Goal: Task Accomplishment & Management: Manage account settings

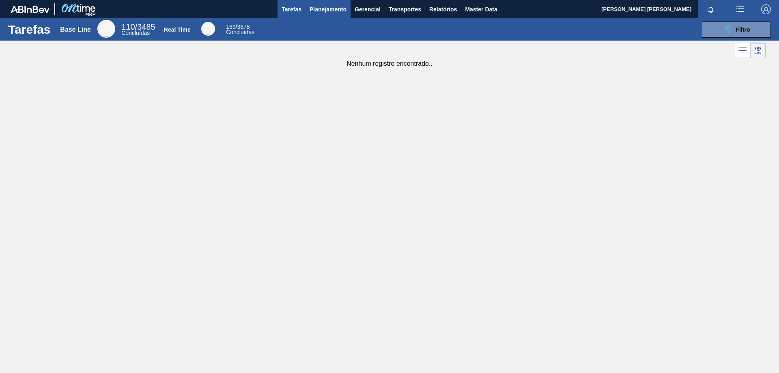
click at [321, 6] on span "Planejamento" at bounding box center [328, 9] width 37 height 10
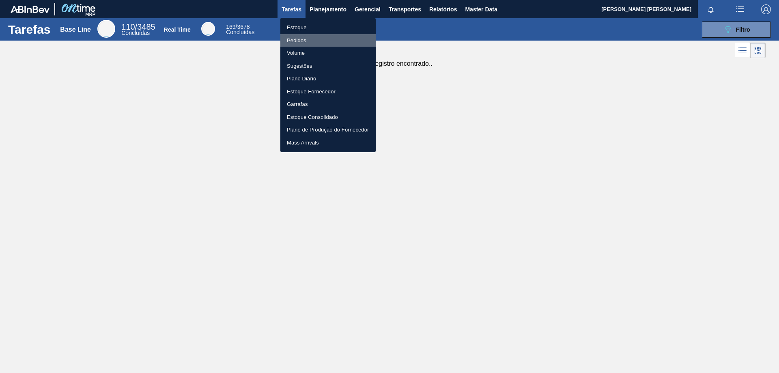
click at [297, 41] on li "Pedidos" at bounding box center [328, 40] width 95 height 13
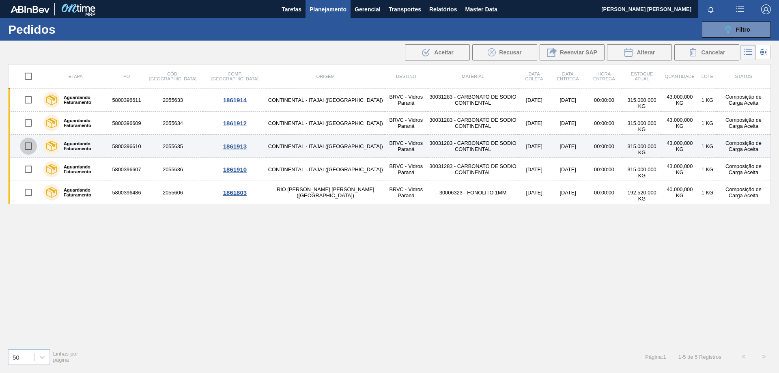
click at [25, 149] on input "checkbox" at bounding box center [28, 146] width 17 height 17
checkbox input "false"
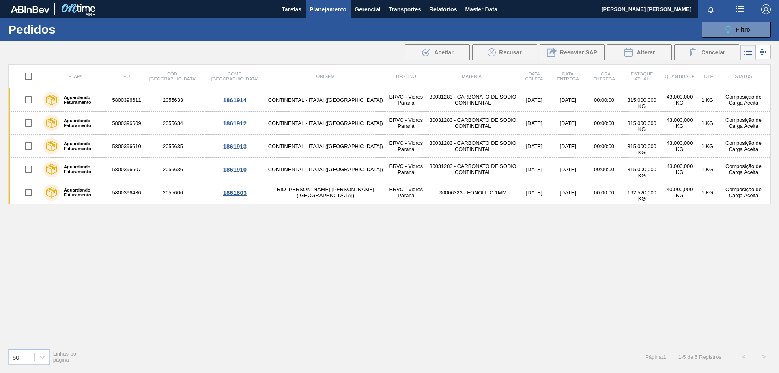
click at [546, 298] on div "Etapa PO Cód. Pedido Comp. Carga Origem Destino Material Data [PERSON_NAME] Dat…" at bounding box center [389, 203] width 763 height 278
click at [339, 14] on span "Planejamento" at bounding box center [328, 9] width 37 height 10
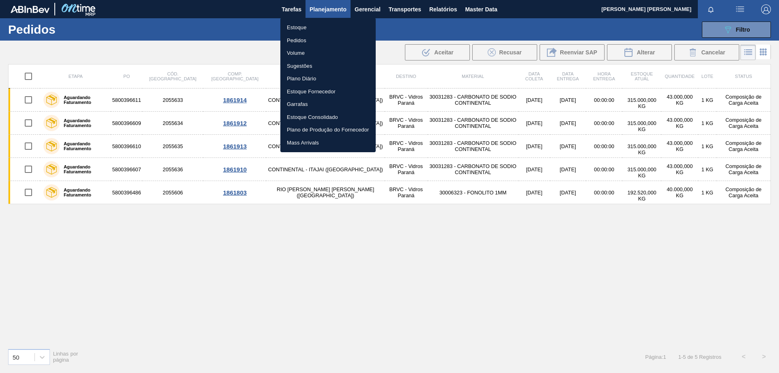
click at [302, 25] on li "Estoque" at bounding box center [328, 27] width 95 height 13
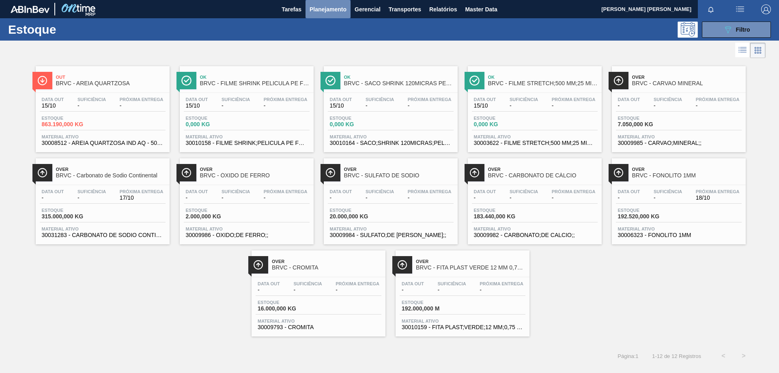
click at [331, 9] on span "Planejamento" at bounding box center [328, 9] width 37 height 10
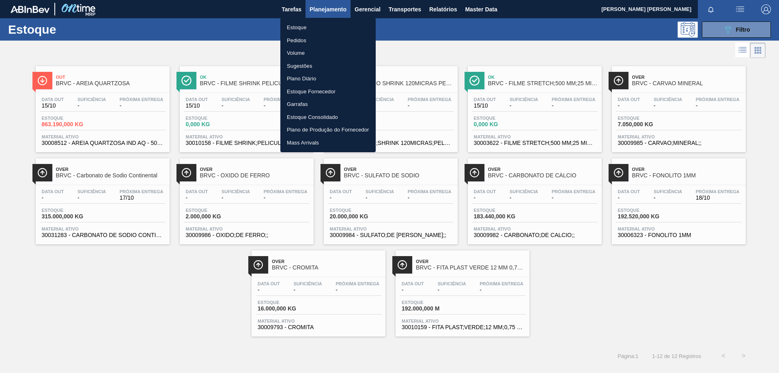
click at [302, 52] on li "Volume" at bounding box center [328, 53] width 95 height 13
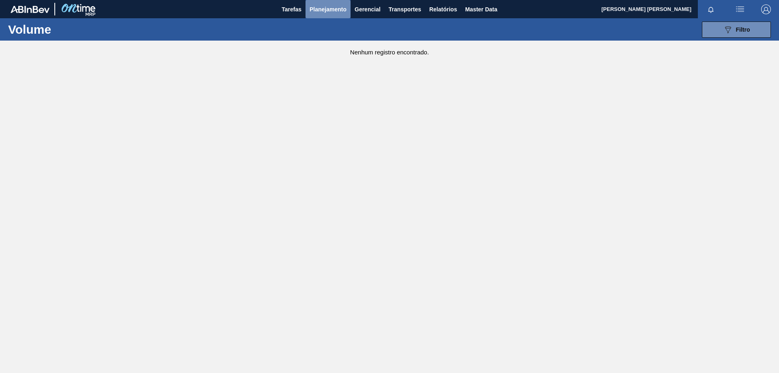
click at [322, 11] on span "Planejamento" at bounding box center [328, 9] width 37 height 10
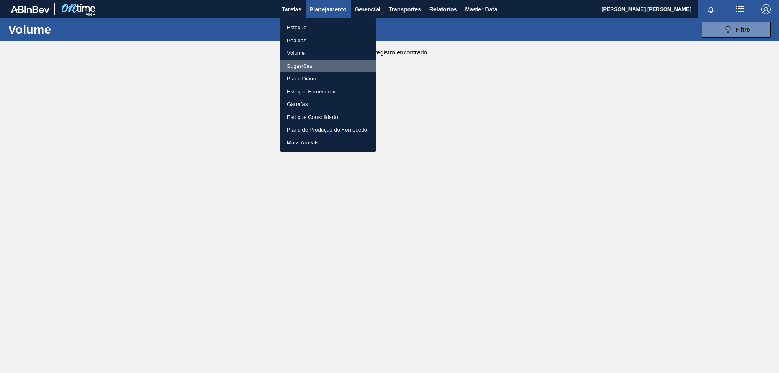
click at [304, 68] on li "Sugestões" at bounding box center [328, 66] width 95 height 13
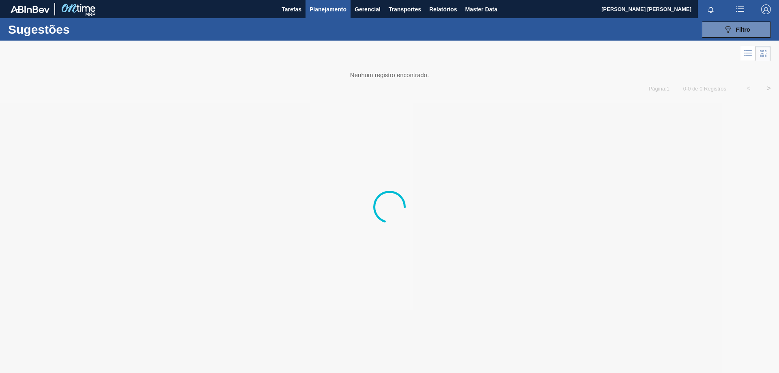
click at [330, 5] on span "Planejamento" at bounding box center [328, 9] width 37 height 10
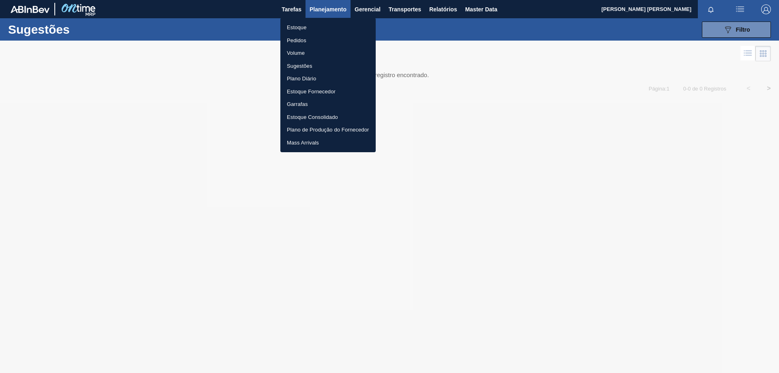
click at [308, 77] on li "Plano Diário" at bounding box center [328, 78] width 95 height 13
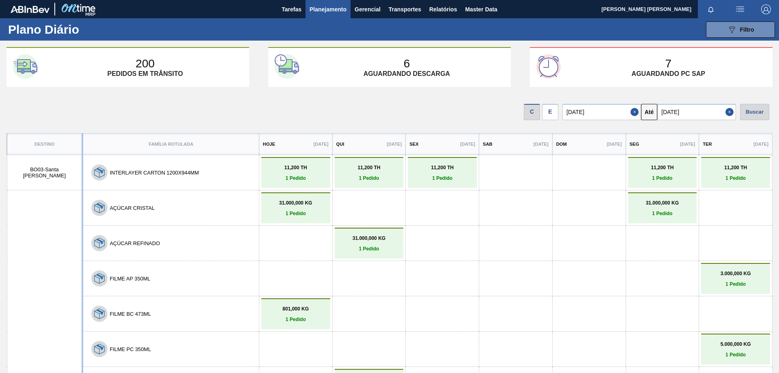
click at [340, 6] on span "Planejamento" at bounding box center [328, 9] width 37 height 10
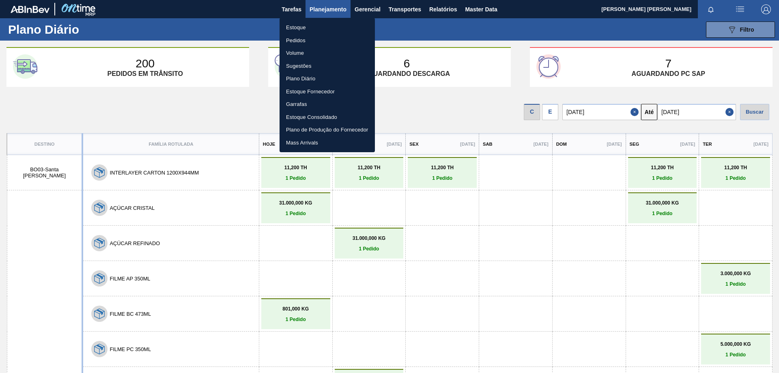
click at [551, 267] on div at bounding box center [389, 186] width 779 height 373
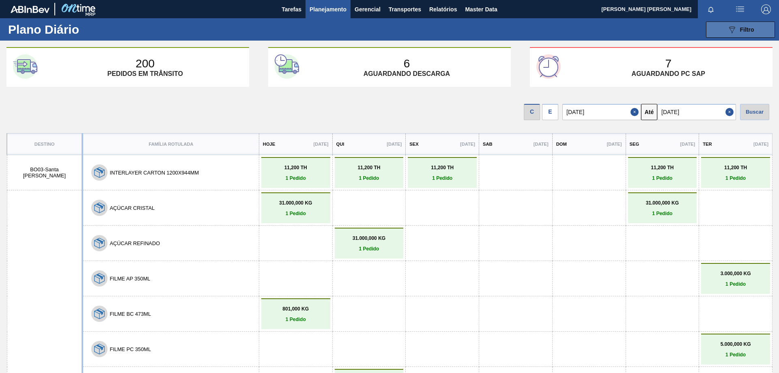
click at [734, 27] on icon "089F7B8B-B2A5-4AFE-B5C0-19BA573D28AC" at bounding box center [732, 30] width 10 height 10
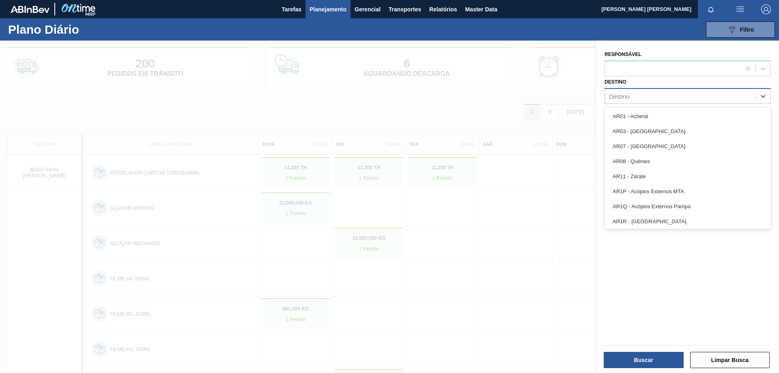
click at [658, 97] on div "Destino" at bounding box center [680, 96] width 151 height 12
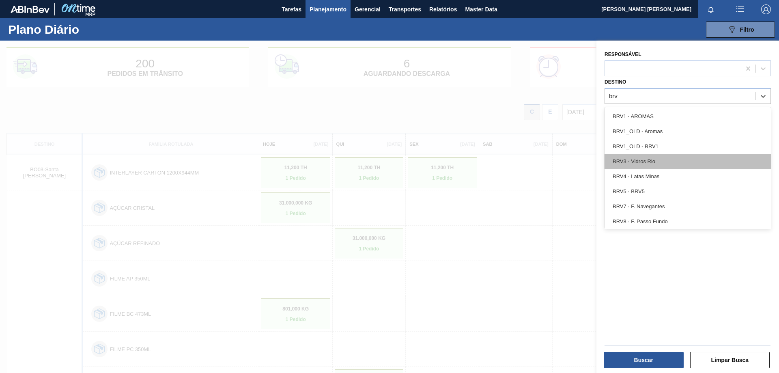
type input "brvc"
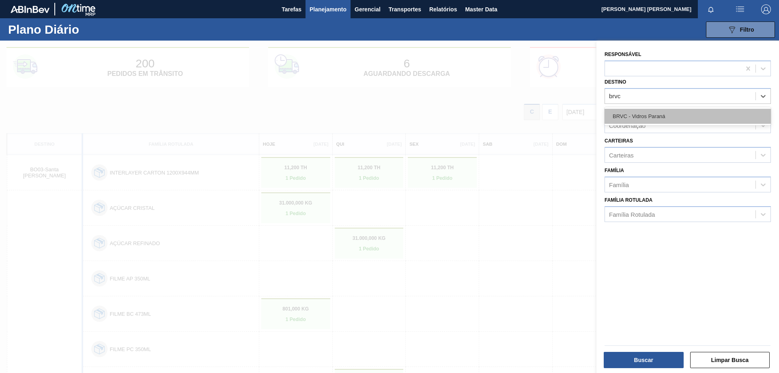
click at [699, 114] on div "BRVC - Vidros Paraná" at bounding box center [688, 116] width 166 height 15
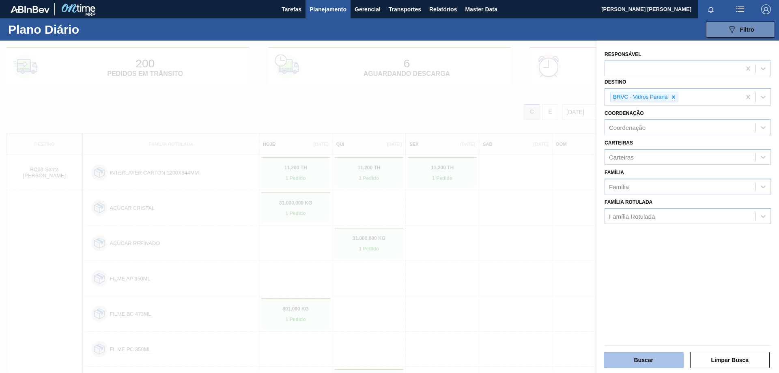
click at [642, 355] on button "Buscar" at bounding box center [644, 360] width 80 height 16
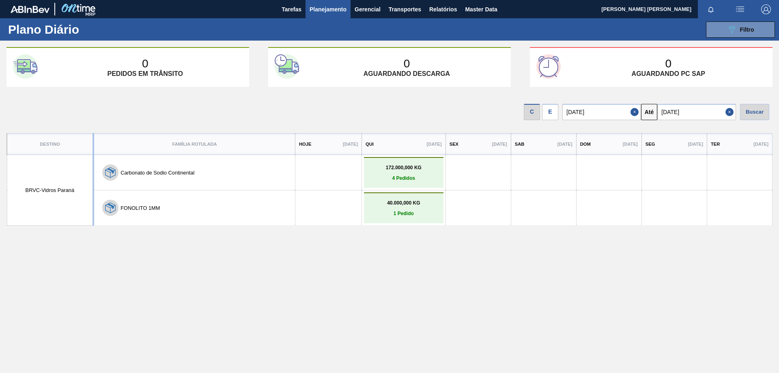
click at [382, 170] on p "172.000,000 KG" at bounding box center [404, 168] width 76 height 6
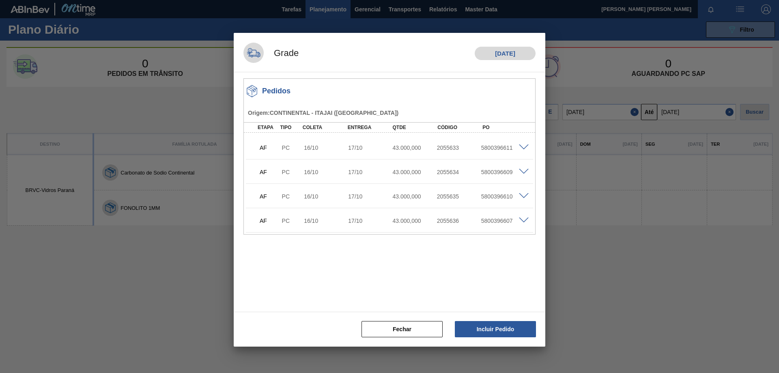
click at [652, 282] on div at bounding box center [389, 186] width 779 height 373
click at [614, 334] on div at bounding box center [389, 186] width 779 height 373
click at [395, 330] on button "Fechar" at bounding box center [402, 329] width 81 height 16
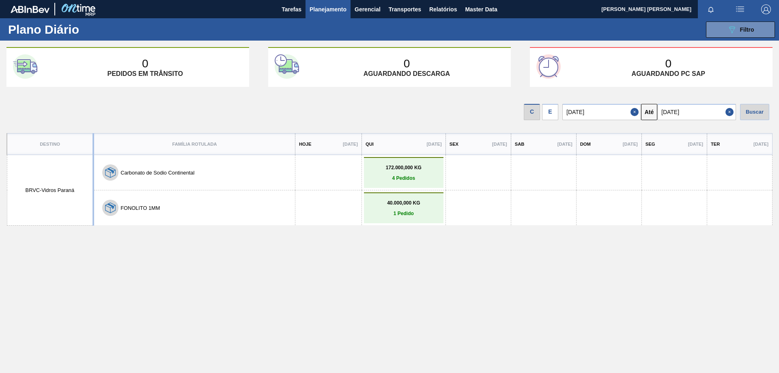
click at [334, 13] on span "Planejamento" at bounding box center [328, 9] width 37 height 10
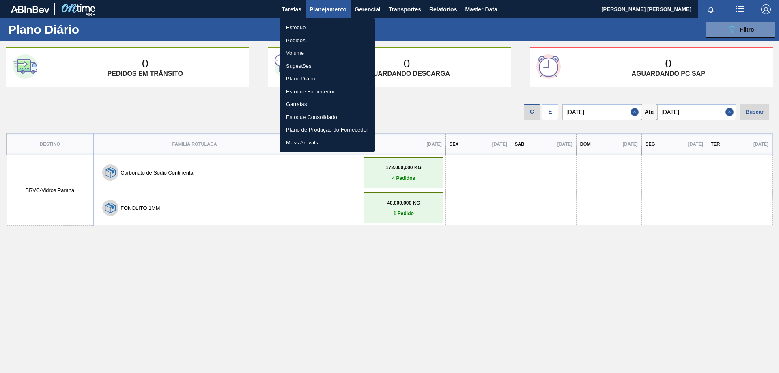
click at [299, 78] on li "Plano Diário" at bounding box center [327, 78] width 95 height 13
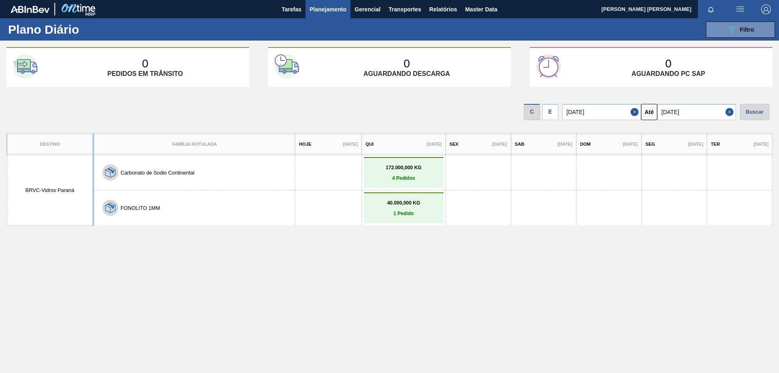
click at [328, 12] on span "Planejamento" at bounding box center [328, 9] width 37 height 10
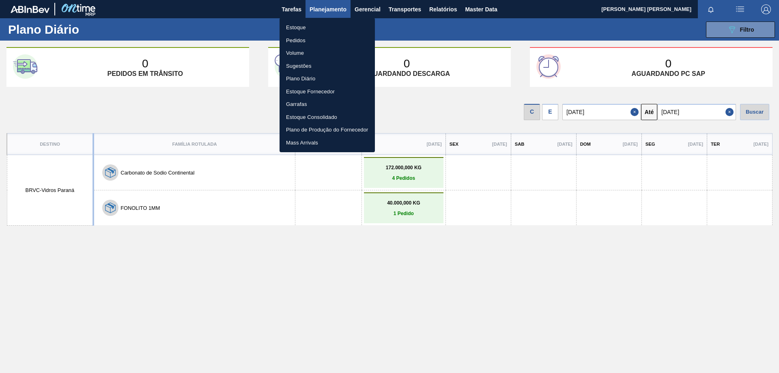
click at [317, 114] on li "Estoque Consolidado" at bounding box center [327, 117] width 95 height 13
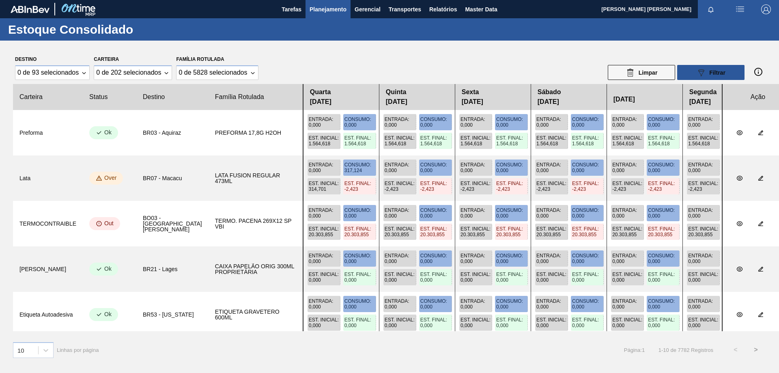
click at [0, 0] on slot "Destino" at bounding box center [0, 0] width 0 height 0
click at [698, 73] on icon "089F7B8B-B2A5-4AFE-B5C0-19BA573D28AC" at bounding box center [702, 73] width 10 height 10
click at [725, 78] on button "089F7B8B-B2A5-4AFE-B5C0-19BA573D28AC Filtrar" at bounding box center [711, 72] width 67 height 15
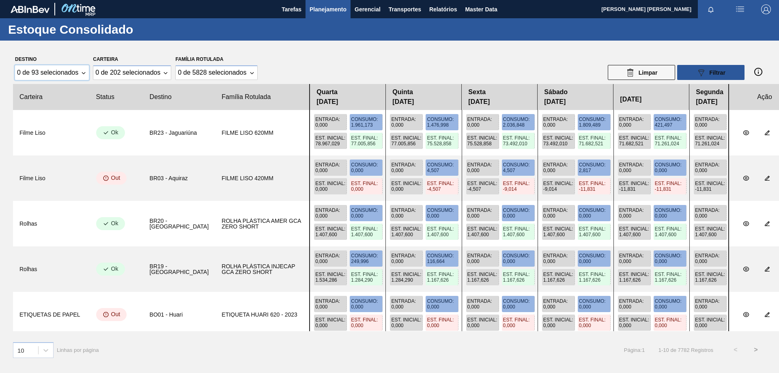
click at [43, 73] on div "0 de 93 selecionados" at bounding box center [47, 72] width 61 height 7
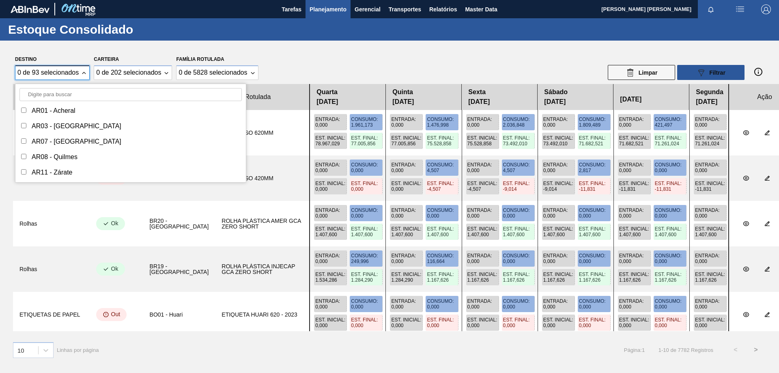
click at [59, 96] on input "Destino" at bounding box center [130, 94] width 222 height 13
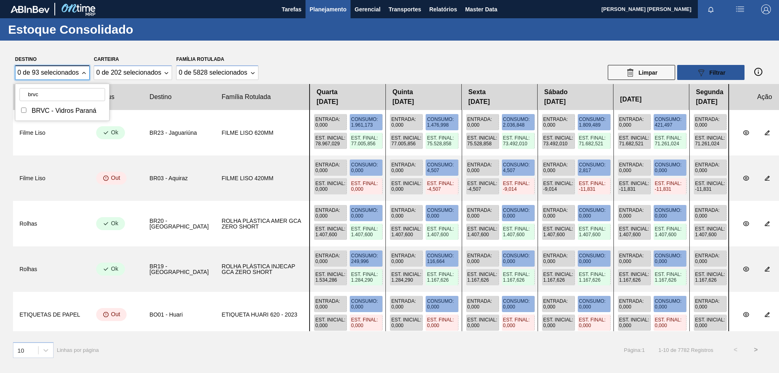
type input "brvc"
click at [42, 108] on div "BRVC - Vidros Paraná" at bounding box center [64, 110] width 65 height 7
checkbox input "true"
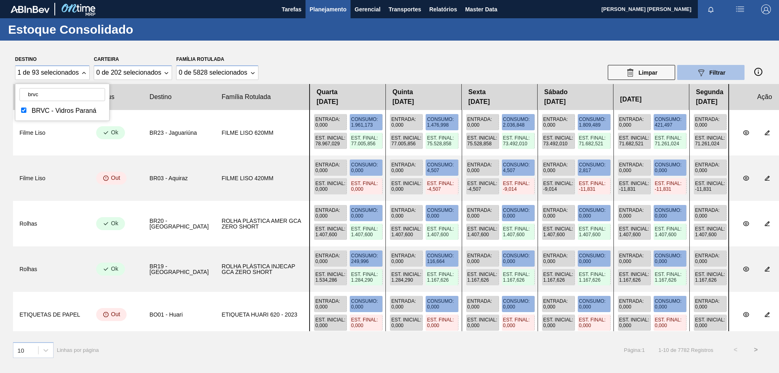
click at [717, 73] on span "Filtrar" at bounding box center [718, 72] width 16 height 6
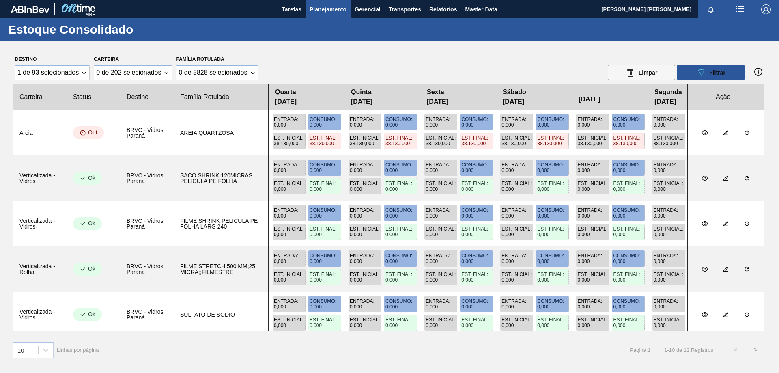
click at [341, 10] on span "Planejamento" at bounding box center [328, 9] width 37 height 10
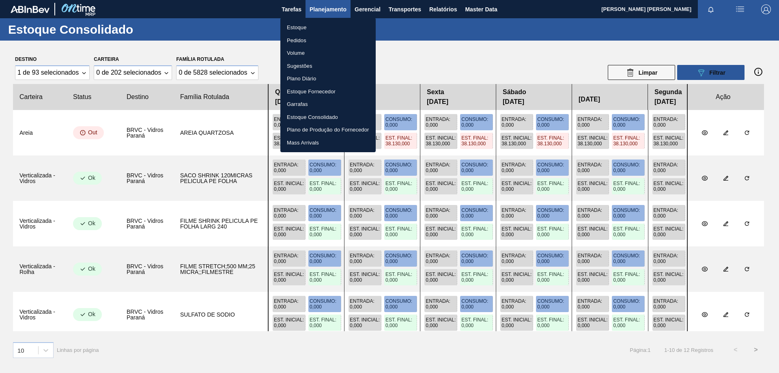
click at [346, 129] on li "Plano de Produção do Fornecedor" at bounding box center [328, 129] width 95 height 13
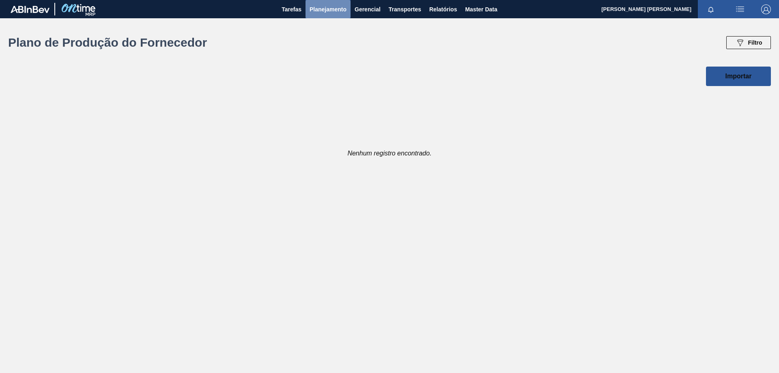
click at [329, 13] on span "Planejamento" at bounding box center [328, 9] width 37 height 10
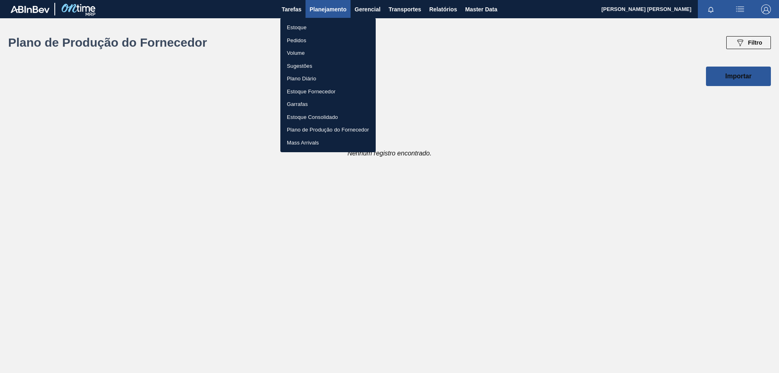
click at [307, 50] on li "Volume" at bounding box center [328, 53] width 95 height 13
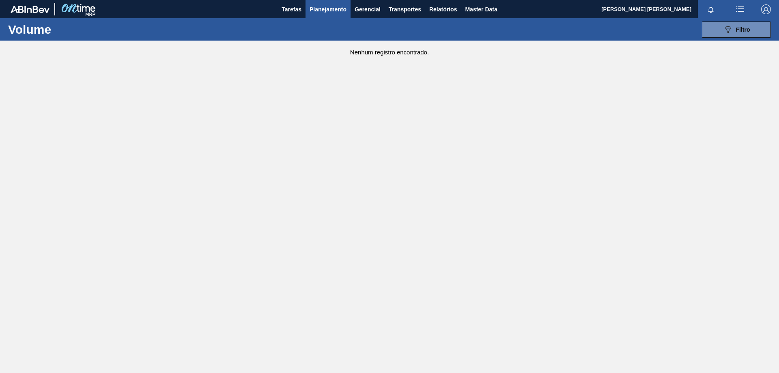
click at [325, 11] on span "Planejamento" at bounding box center [328, 9] width 37 height 10
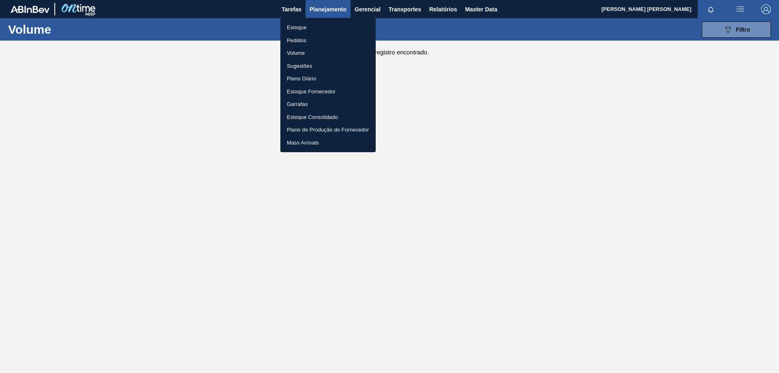
click at [298, 41] on li "Pedidos" at bounding box center [328, 40] width 95 height 13
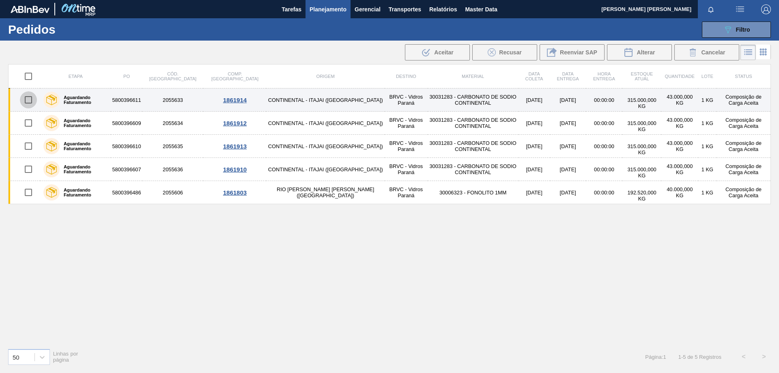
click at [31, 96] on input "checkbox" at bounding box center [28, 99] width 17 height 17
checkbox input "true"
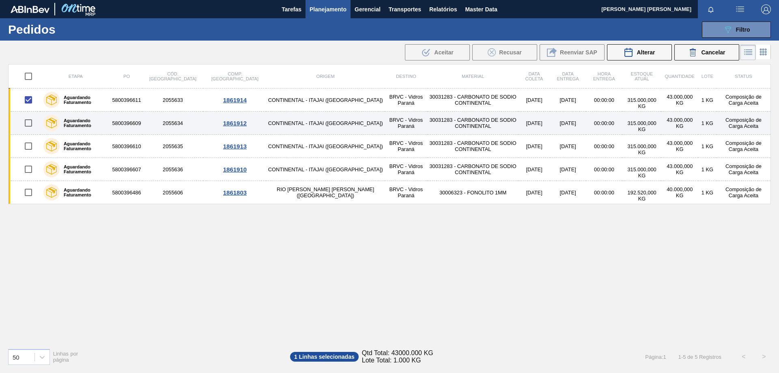
click at [29, 120] on input "checkbox" at bounding box center [28, 122] width 17 height 17
checkbox input "true"
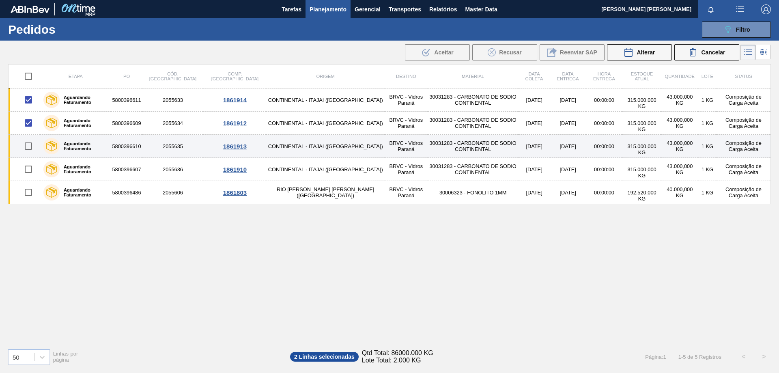
click at [28, 147] on input "checkbox" at bounding box center [28, 146] width 17 height 17
checkbox input "true"
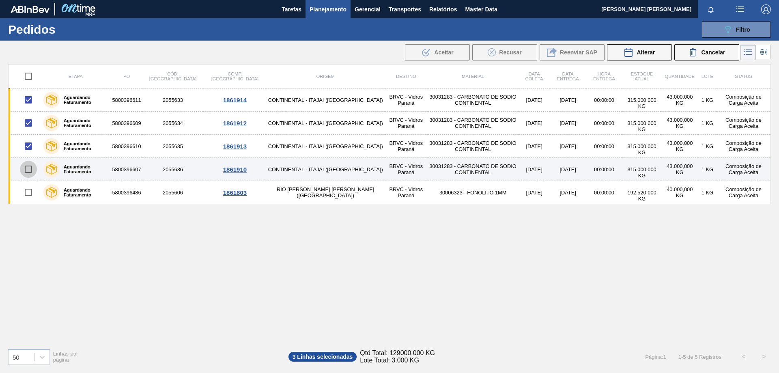
click at [25, 170] on input "checkbox" at bounding box center [28, 169] width 17 height 17
click at [28, 166] on input "checkbox" at bounding box center [28, 169] width 17 height 17
checkbox input "false"
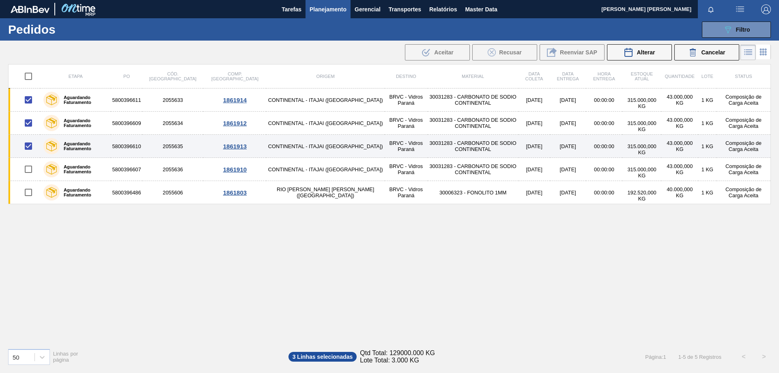
click at [32, 149] on input "checkbox" at bounding box center [28, 146] width 17 height 17
checkbox input "false"
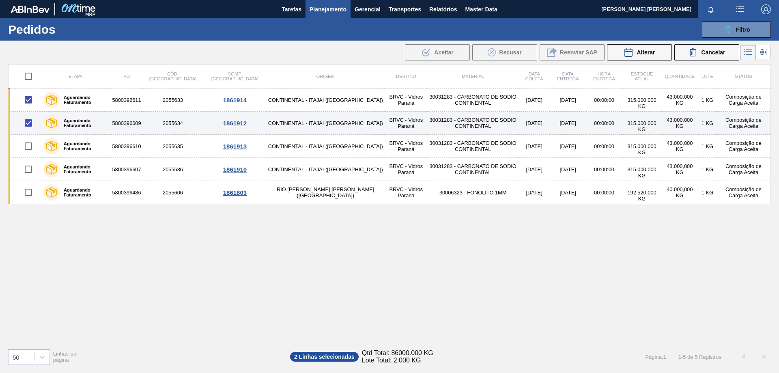
click at [32, 130] on input "checkbox" at bounding box center [28, 122] width 17 height 17
checkbox input "false"
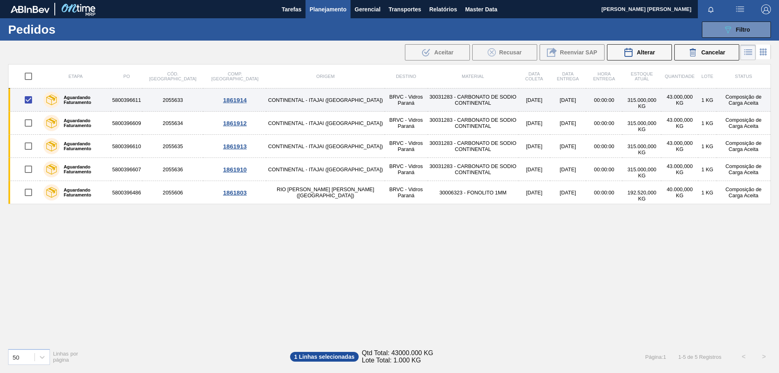
click at [27, 104] on input "checkbox" at bounding box center [28, 99] width 17 height 17
checkbox input "false"
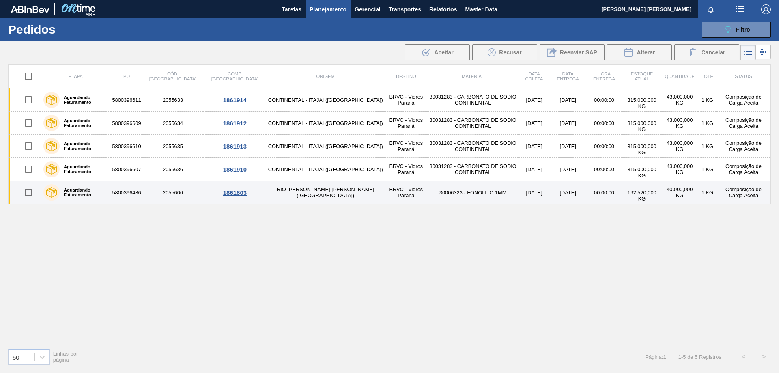
click at [34, 191] on input "checkbox" at bounding box center [28, 192] width 17 height 17
checkbox input "false"
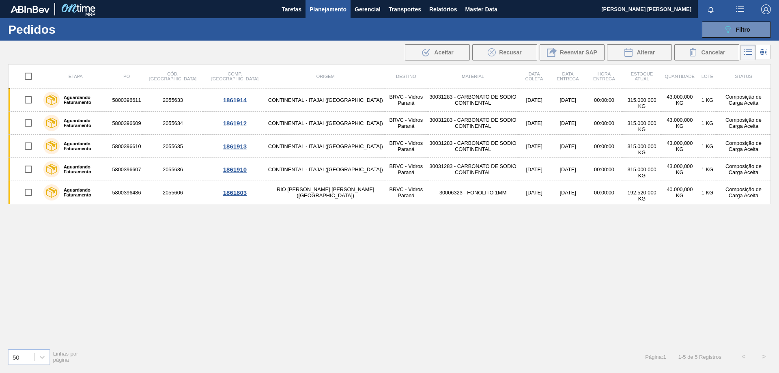
click at [256, 244] on div "Etapa PO Cód. Pedido Comp. Carga Origem Destino Material Data [PERSON_NAME] Dat…" at bounding box center [389, 203] width 763 height 278
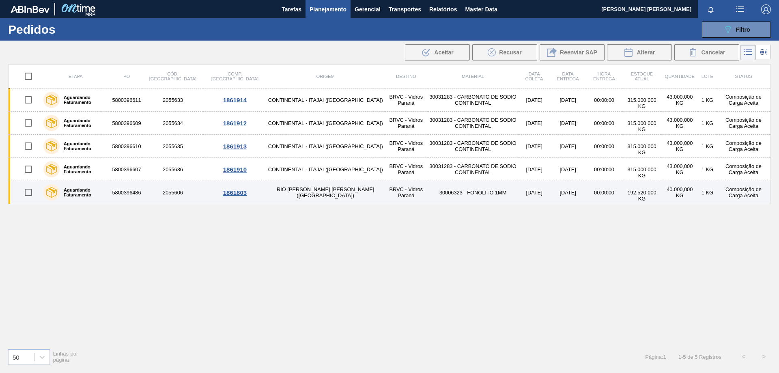
click at [206, 192] on div "1861803" at bounding box center [235, 192] width 60 height 7
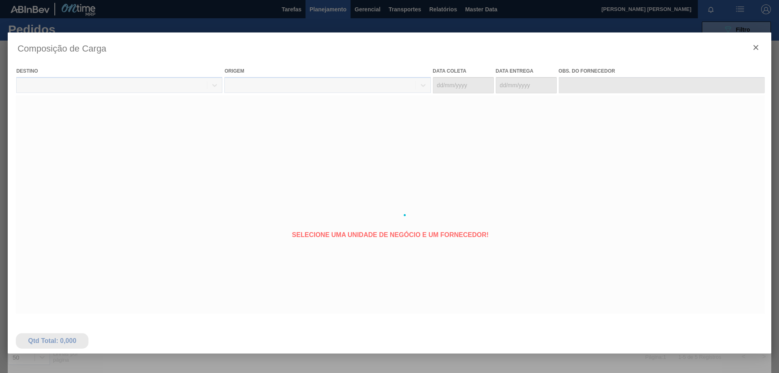
type coleta "[DATE]"
type Entrega "[DATE]"
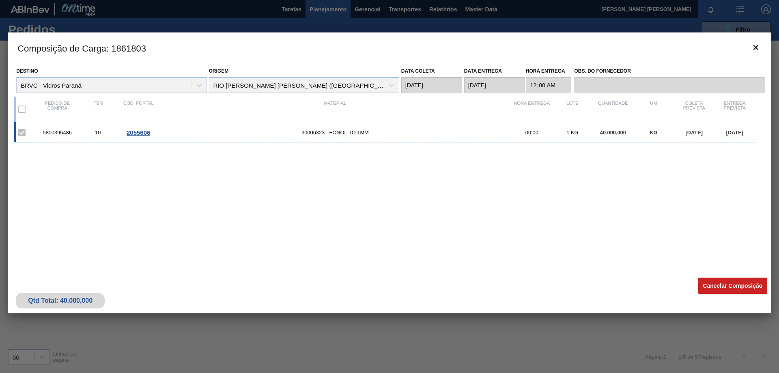
click at [355, 215] on div "5800396486 10 2055606 30006323 - FONOLITO 1MM 00:00 1 KG 40.000,000 KG [DATE] […" at bounding box center [388, 193] width 748 height 142
click at [752, 46] on icon "botão de ícone" at bounding box center [756, 48] width 10 height 10
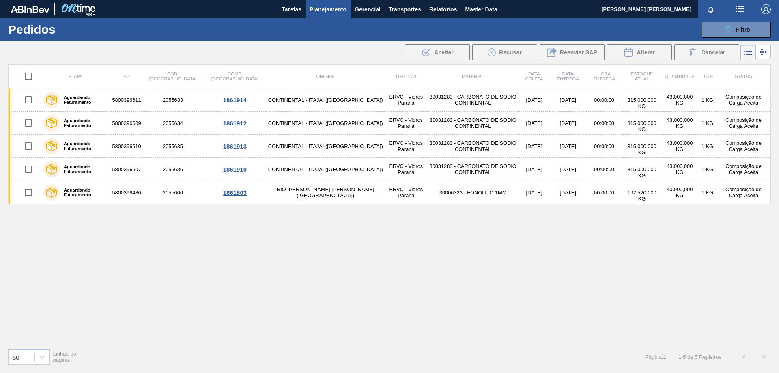
click at [332, 6] on span "Planejamento" at bounding box center [328, 9] width 37 height 10
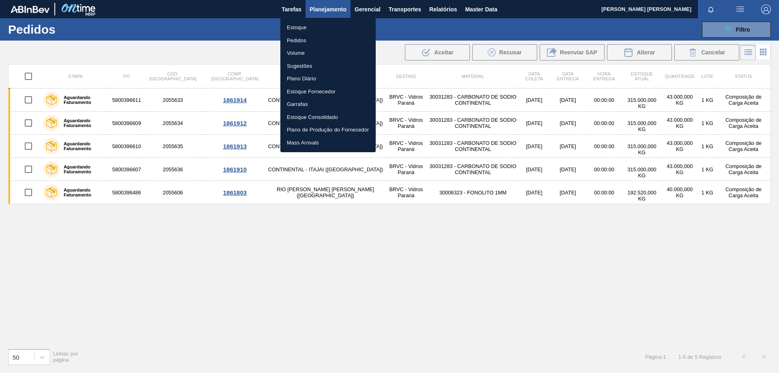
click at [299, 26] on li "Estoque" at bounding box center [328, 27] width 95 height 13
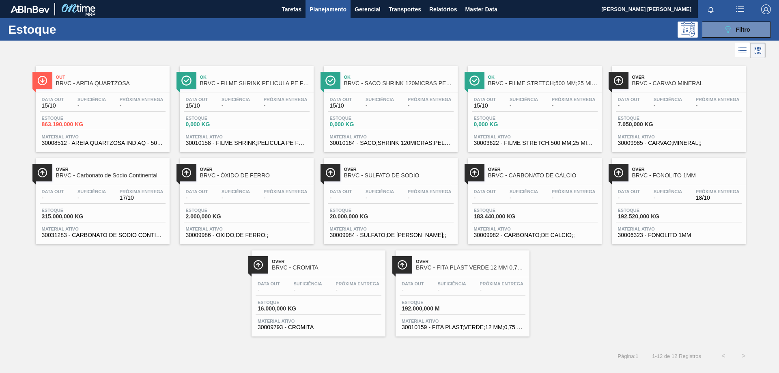
click at [332, 9] on span "Planejamento" at bounding box center [328, 9] width 37 height 10
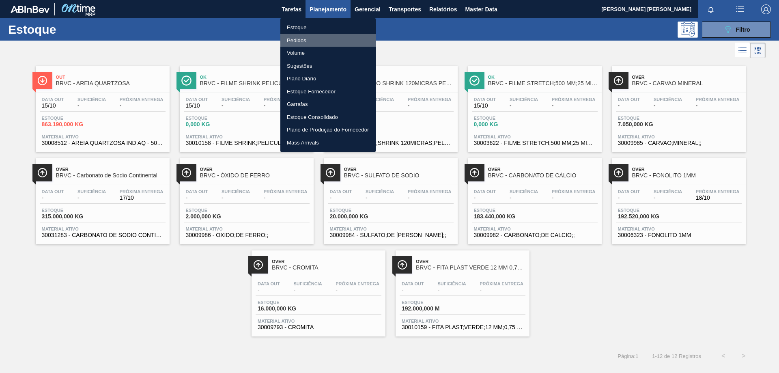
click at [299, 40] on li "Pedidos" at bounding box center [328, 40] width 95 height 13
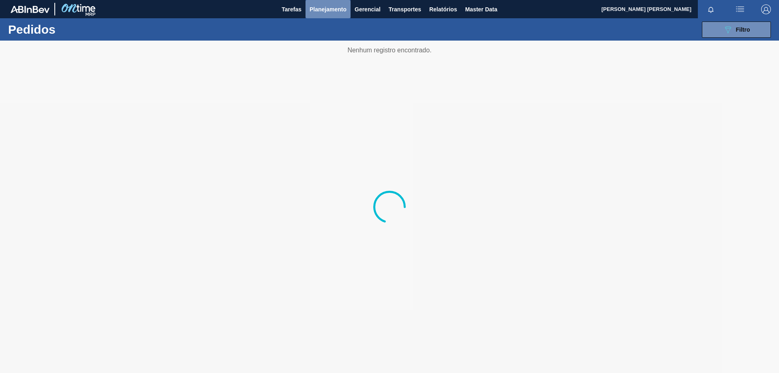
click at [334, 7] on span "Planejamento" at bounding box center [328, 9] width 37 height 10
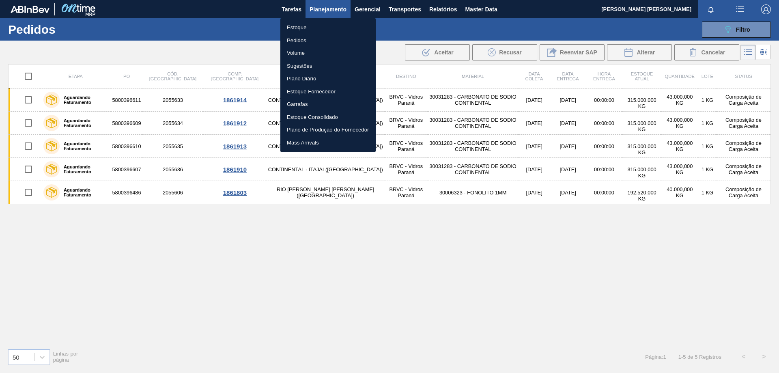
click at [300, 52] on li "Volume" at bounding box center [328, 53] width 95 height 13
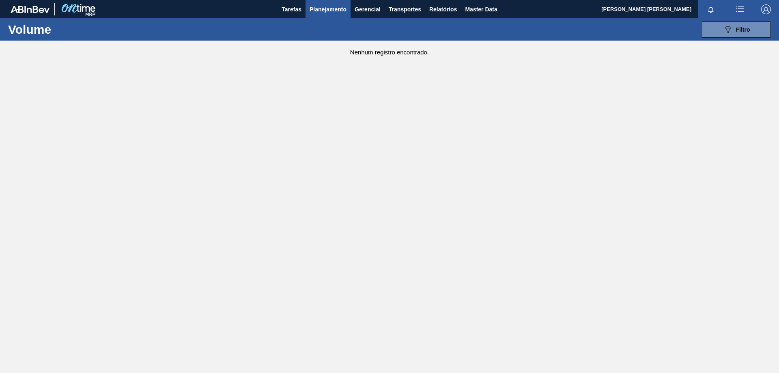
click at [338, 9] on span "Planejamento" at bounding box center [328, 9] width 37 height 10
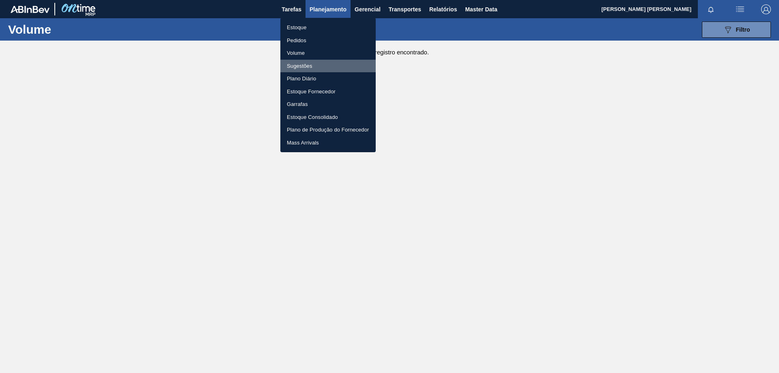
click at [303, 64] on li "Sugestões" at bounding box center [328, 66] width 95 height 13
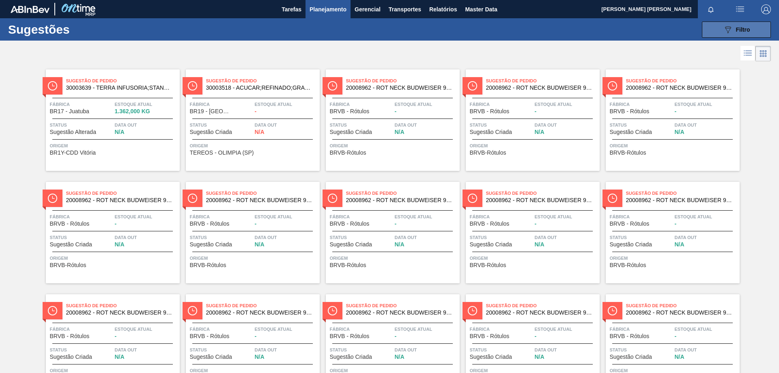
click at [728, 34] on icon "089F7B8B-B2A5-4AFE-B5C0-19BA573D28AC" at bounding box center [728, 30] width 10 height 10
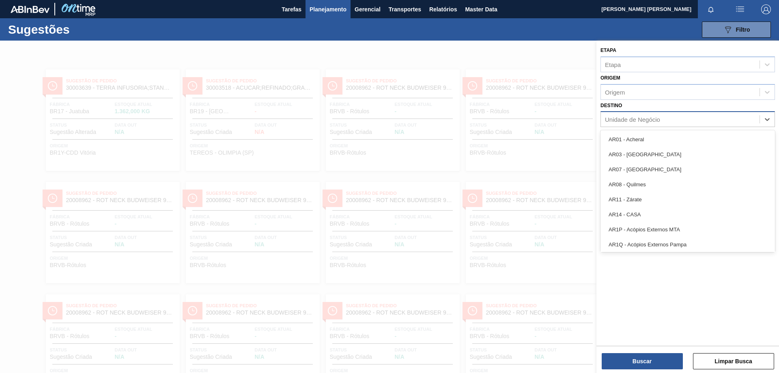
click at [659, 116] on div "Unidade de Negócio" at bounding box center [632, 119] width 55 height 7
type input "brvc"
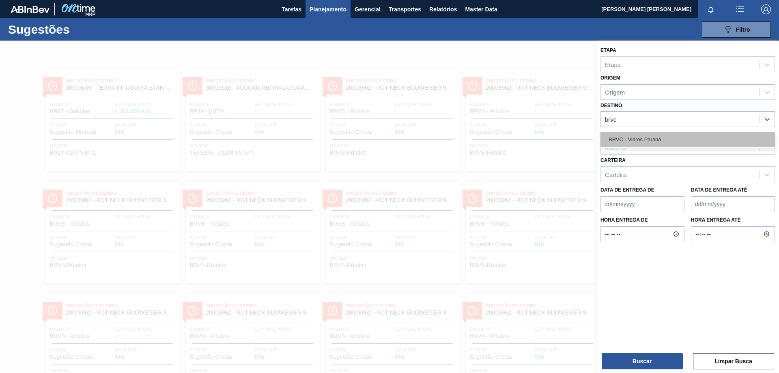
click at [669, 139] on div "BRVC - Vidros Paraná" at bounding box center [688, 139] width 175 height 15
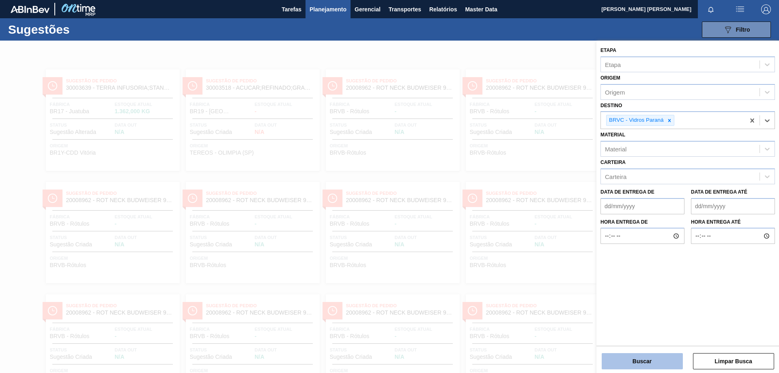
click at [645, 358] on button "Buscar" at bounding box center [642, 361] width 81 height 16
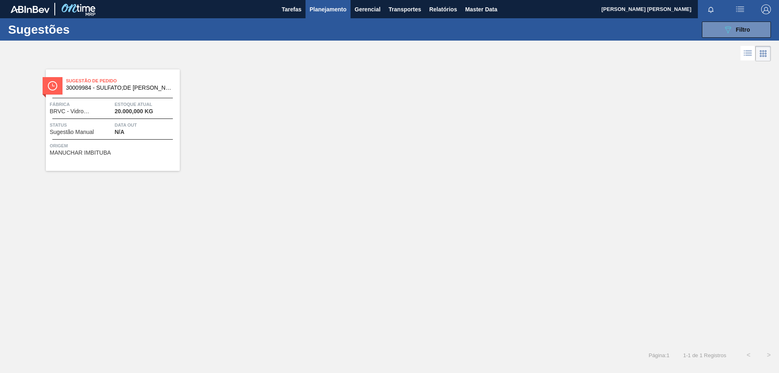
click at [140, 88] on span "30009984 - SULFATO;DE [PERSON_NAME];;" at bounding box center [119, 88] width 107 height 6
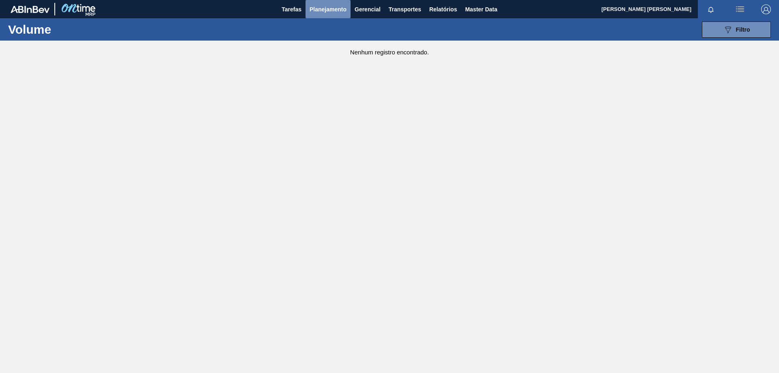
click at [332, 7] on span "Planejamento" at bounding box center [328, 9] width 37 height 10
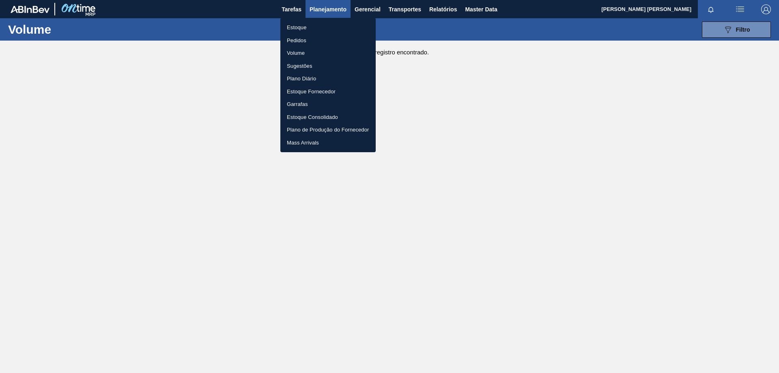
click at [300, 105] on li "Garrafas" at bounding box center [328, 104] width 95 height 13
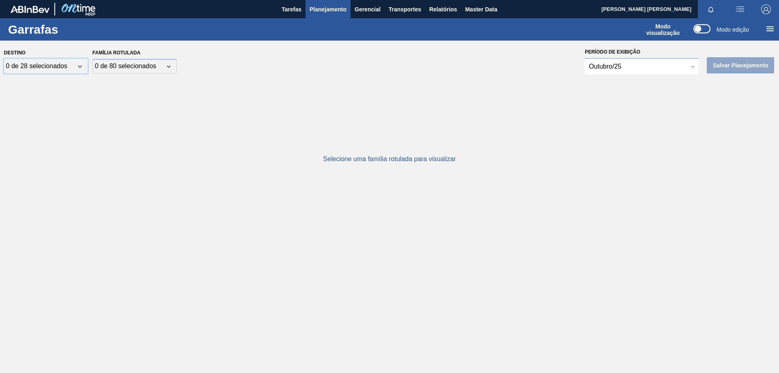
click at [77, 65] on div "0 de 28 selecionados" at bounding box center [46, 66] width 84 height 15
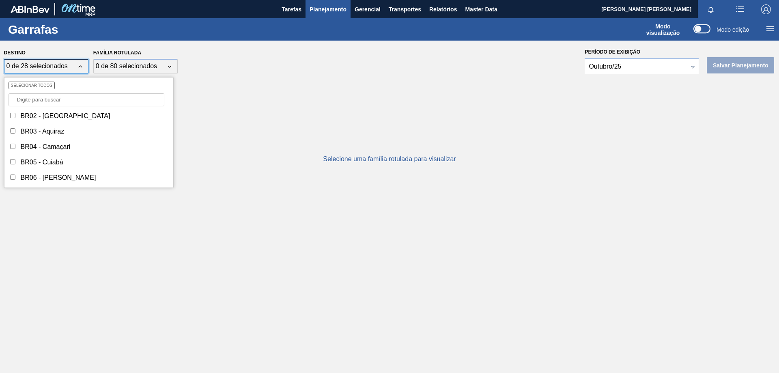
click at [69, 95] on input "Destino" at bounding box center [87, 99] width 156 height 13
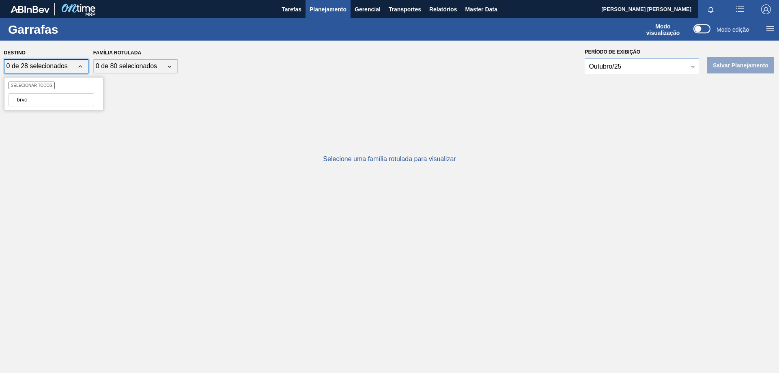
click at [48, 103] on input "brvc" at bounding box center [52, 99] width 86 height 13
type input "brvc"
click at [67, 73] on div "0 de 28 selecionados Selecionar todos brvc" at bounding box center [46, 66] width 84 height 15
click at [71, 65] on div "0 de 28 selecionados" at bounding box center [39, 66] width 66 height 7
click at [331, 8] on span "Planejamento" at bounding box center [328, 9] width 37 height 10
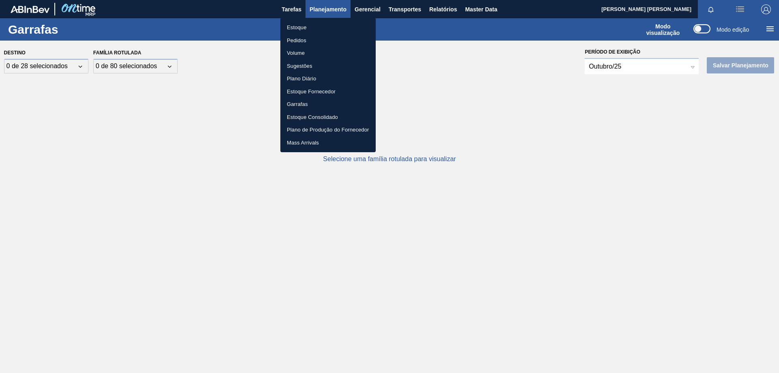
click at [301, 28] on li "Estoque" at bounding box center [328, 27] width 95 height 13
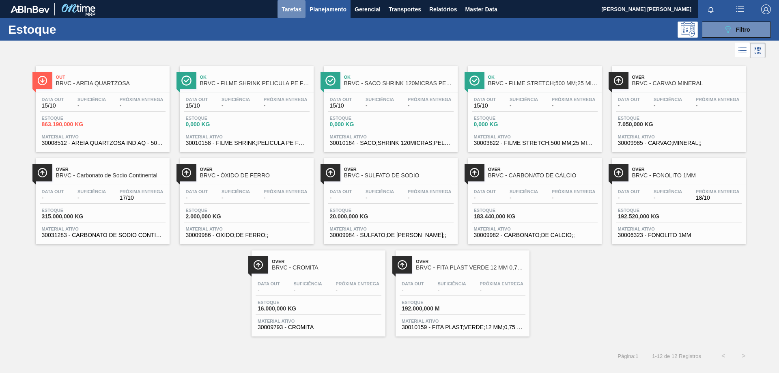
click at [296, 13] on span "Tarefas" at bounding box center [292, 9] width 20 height 10
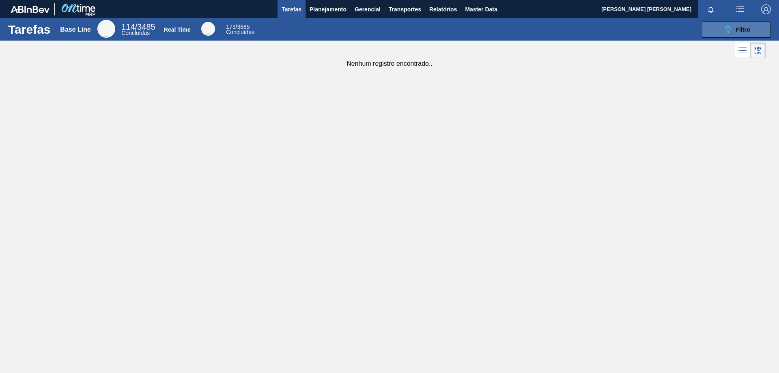
click at [722, 27] on button "089F7B8B-B2A5-4AFE-B5C0-19BA573D28AC Filtro" at bounding box center [736, 30] width 69 height 16
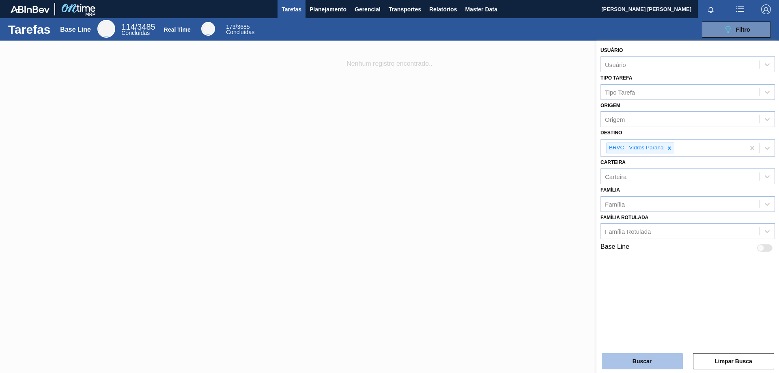
click at [654, 357] on button "Buscar" at bounding box center [642, 361] width 81 height 16
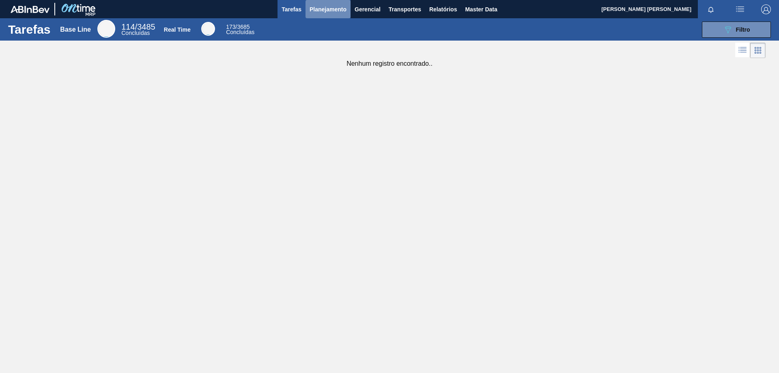
click at [326, 6] on span "Planejamento" at bounding box center [328, 9] width 37 height 10
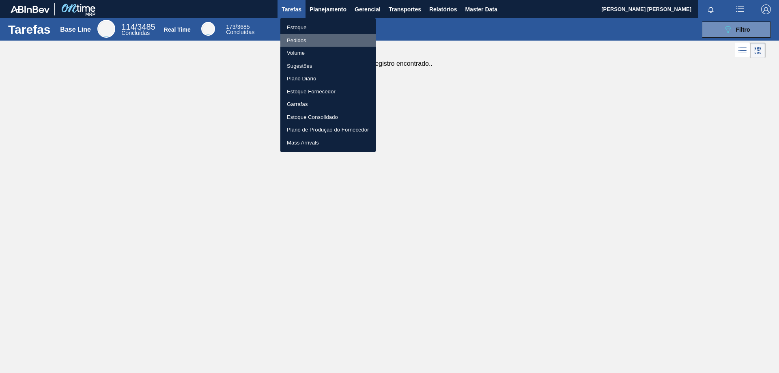
click at [300, 40] on li "Pedidos" at bounding box center [328, 40] width 95 height 13
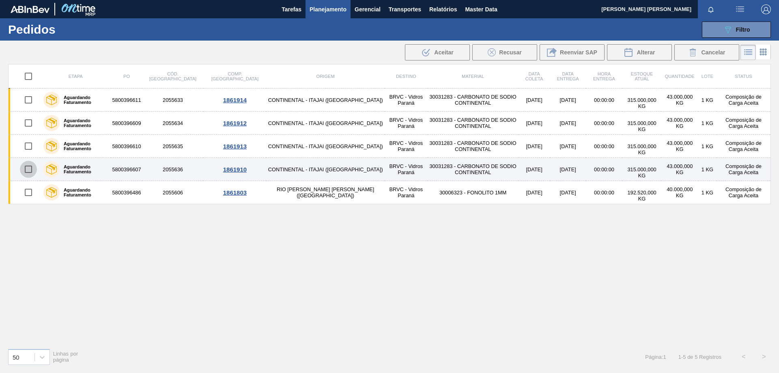
click at [31, 169] on input "checkbox" at bounding box center [28, 169] width 17 height 17
checkbox input "true"
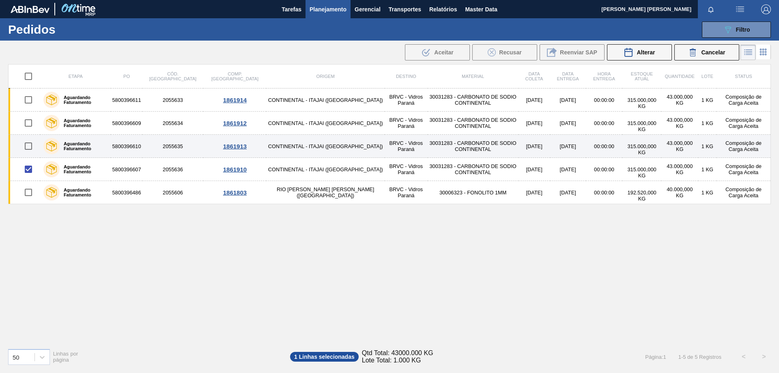
click at [33, 145] on input "checkbox" at bounding box center [28, 146] width 17 height 17
checkbox input "true"
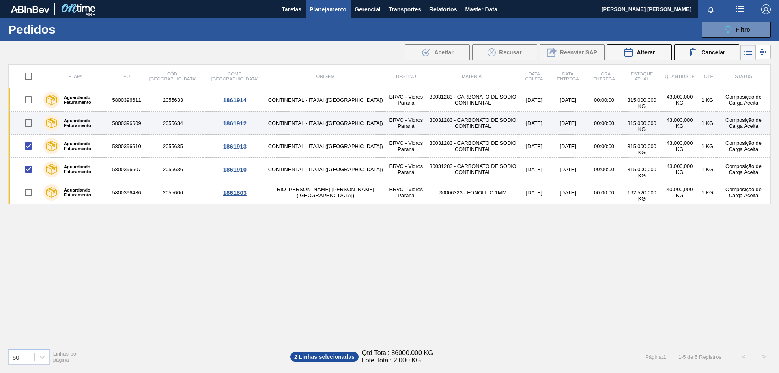
click at [32, 124] on input "checkbox" at bounding box center [28, 122] width 17 height 17
checkbox input "true"
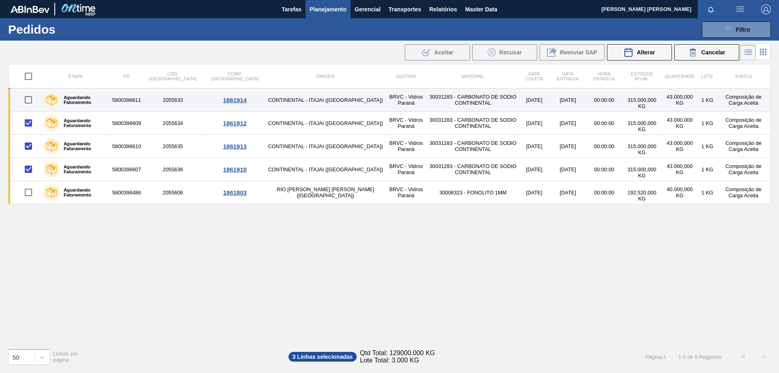
click at [33, 102] on input "checkbox" at bounding box center [28, 99] width 17 height 17
checkbox input "true"
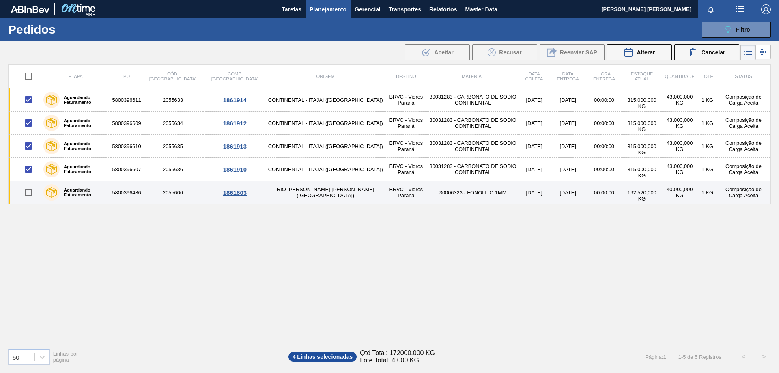
click at [27, 193] on input "checkbox" at bounding box center [28, 192] width 17 height 17
checkbox input "true"
click at [27, 193] on input "checkbox" at bounding box center [28, 192] width 17 height 17
checkbox input "false"
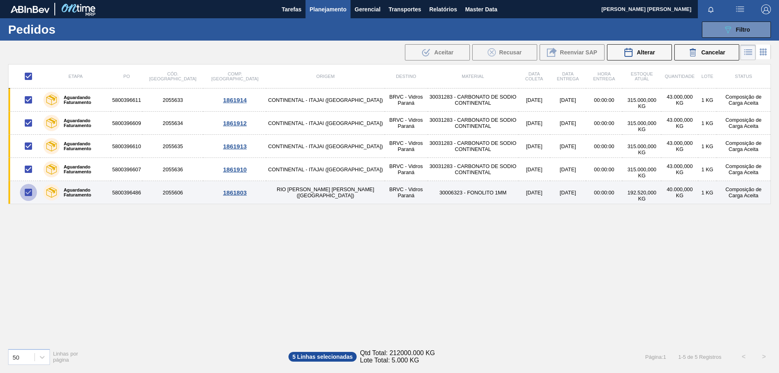
checkbox input "false"
click at [27, 193] on input "checkbox" at bounding box center [28, 192] width 17 height 17
checkbox input "true"
click at [27, 193] on input "checkbox" at bounding box center [28, 192] width 17 height 17
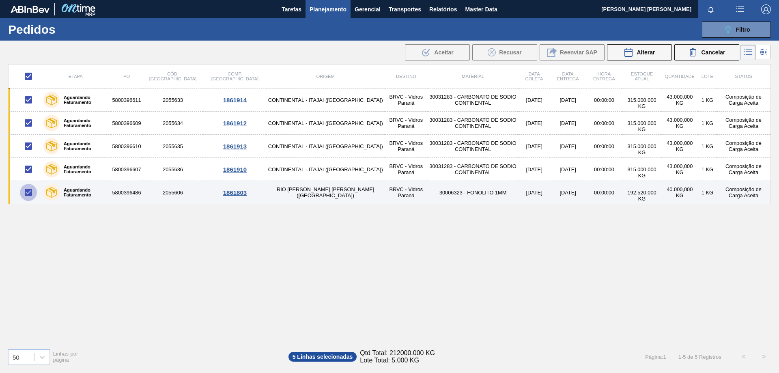
checkbox input "false"
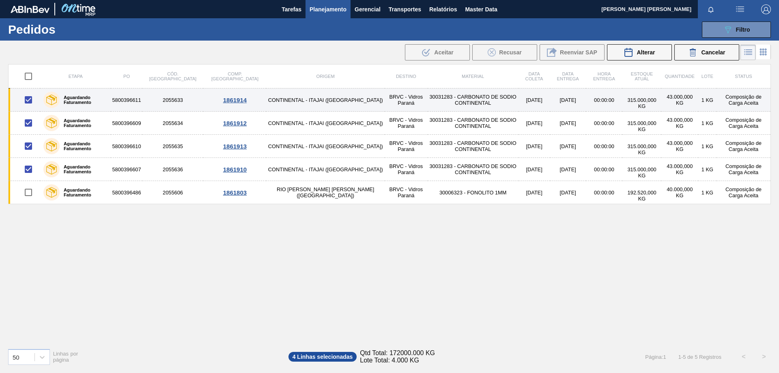
click at [385, 93] on td "BRVC - Vidros Paraná" at bounding box center [406, 99] width 43 height 23
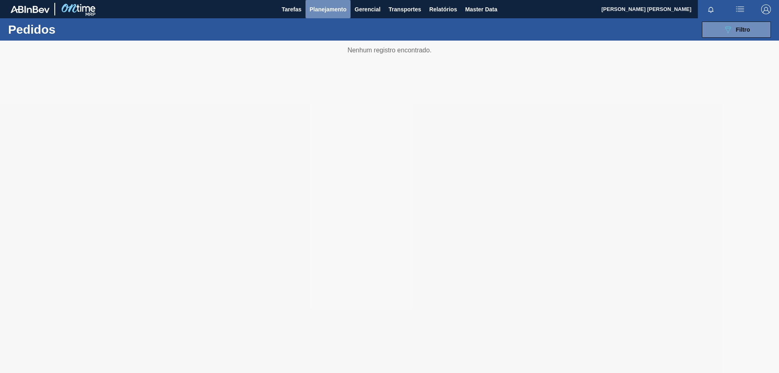
click at [331, 6] on span "Planejamento" at bounding box center [328, 9] width 37 height 10
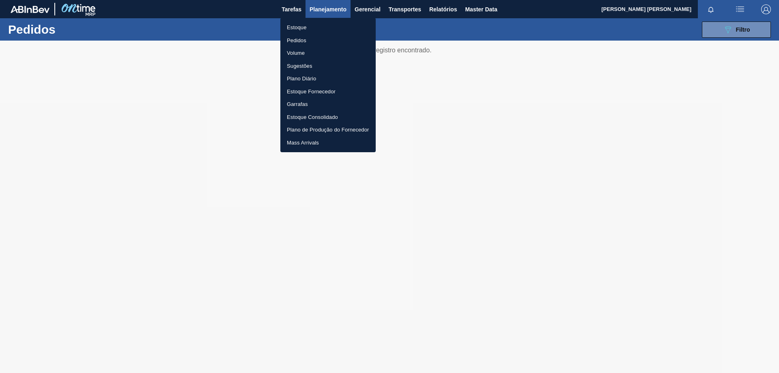
click at [302, 39] on li "Pedidos" at bounding box center [328, 40] width 95 height 13
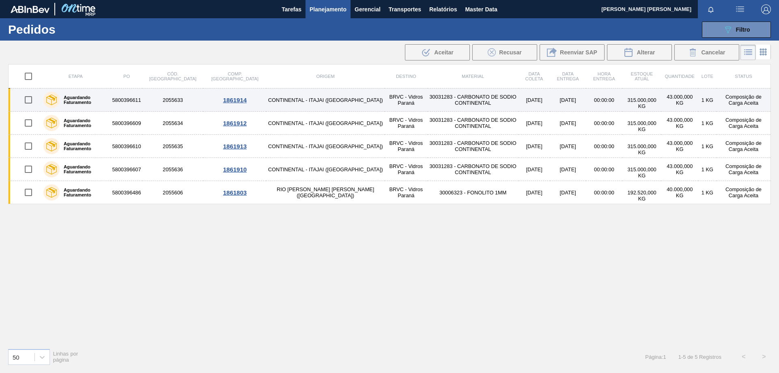
click at [31, 96] on input "checkbox" at bounding box center [28, 99] width 17 height 17
checkbox input "true"
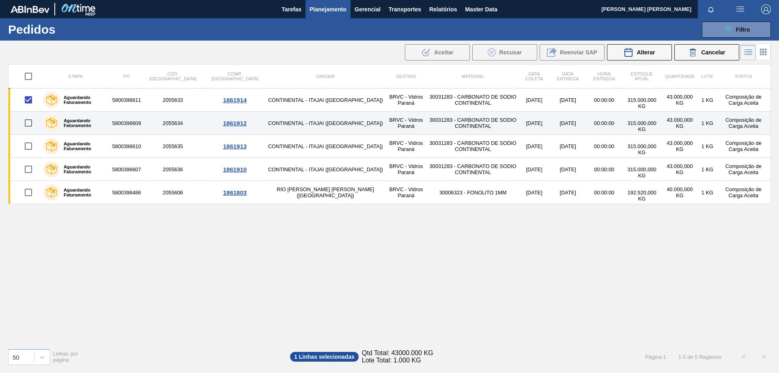
click at [28, 119] on input "checkbox" at bounding box center [28, 122] width 17 height 17
checkbox input "true"
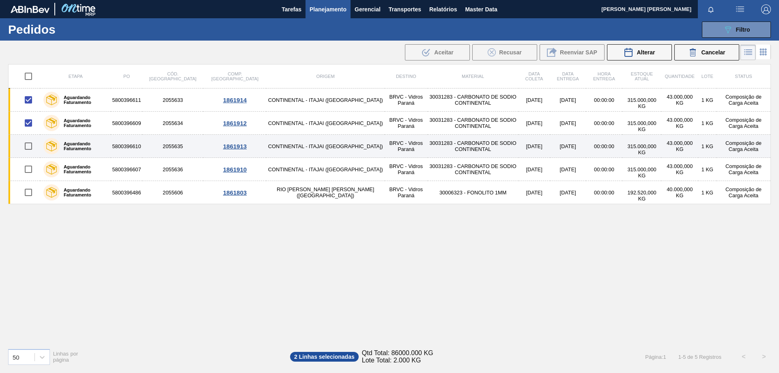
click at [28, 142] on input "checkbox" at bounding box center [28, 146] width 17 height 17
checkbox input "true"
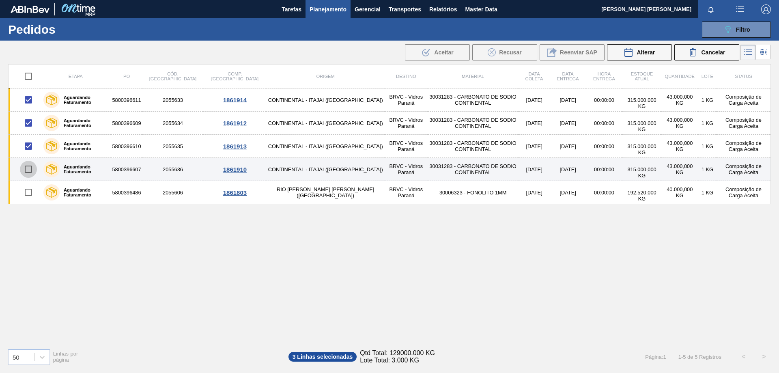
click at [29, 168] on input "checkbox" at bounding box center [28, 169] width 17 height 17
checkbox input "true"
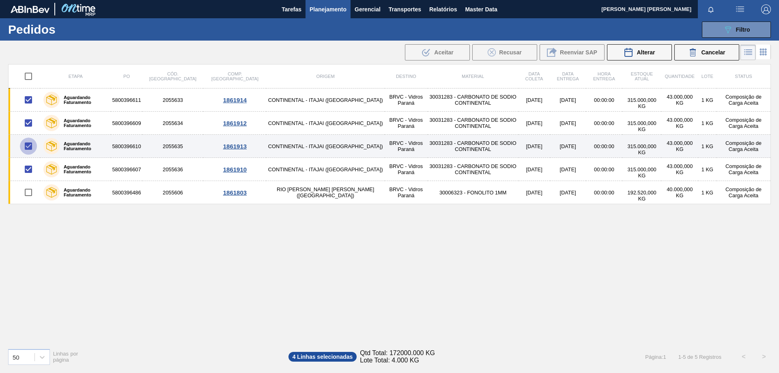
click at [33, 149] on input "checkbox" at bounding box center [28, 146] width 17 height 17
checkbox input "false"
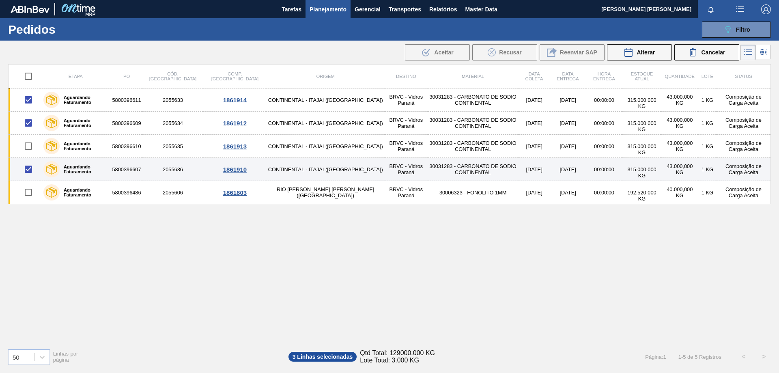
click at [28, 168] on input "checkbox" at bounding box center [28, 169] width 17 height 17
checkbox input "false"
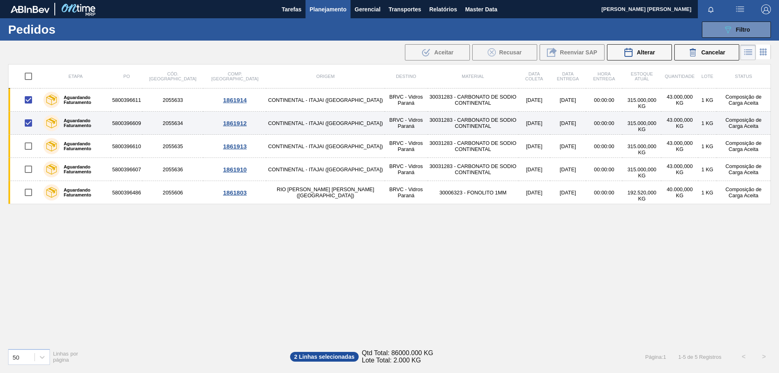
click at [25, 125] on input "checkbox" at bounding box center [28, 122] width 17 height 17
checkbox input "false"
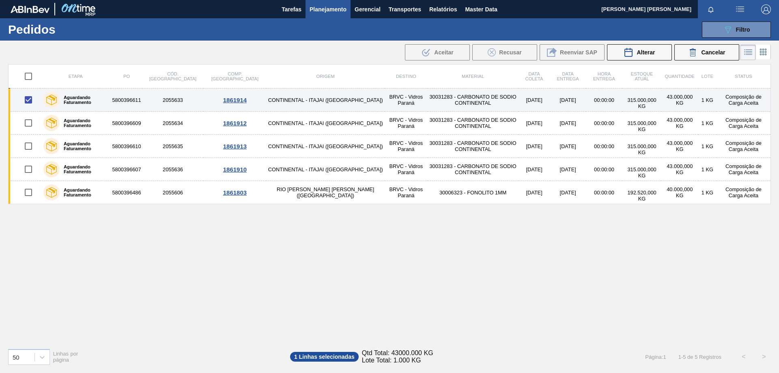
click at [28, 106] on input "checkbox" at bounding box center [28, 99] width 17 height 17
click at [30, 100] on input "checkbox" at bounding box center [28, 99] width 17 height 17
checkbox input "true"
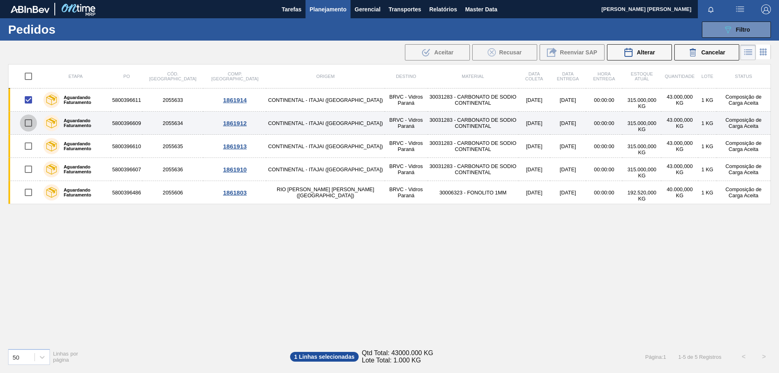
click at [30, 118] on input "checkbox" at bounding box center [28, 122] width 17 height 17
checkbox input "true"
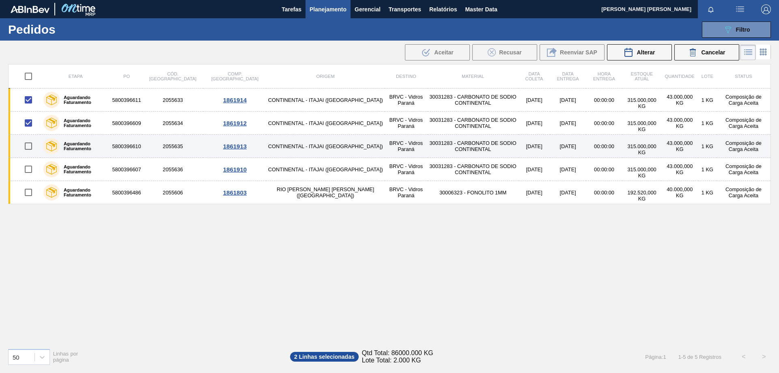
click at [31, 142] on input "checkbox" at bounding box center [28, 146] width 17 height 17
checkbox input "true"
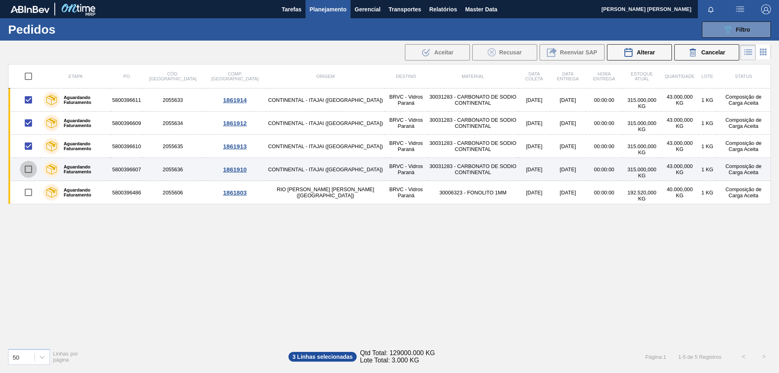
click at [32, 168] on input "checkbox" at bounding box center [28, 169] width 17 height 17
checkbox input "true"
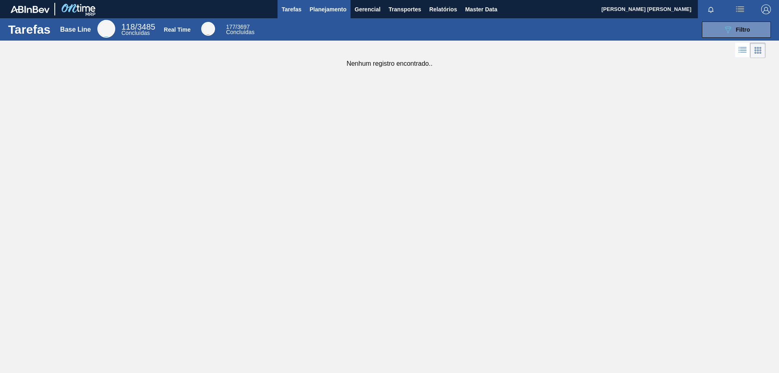
click at [320, 4] on span "Planejamento" at bounding box center [328, 9] width 37 height 10
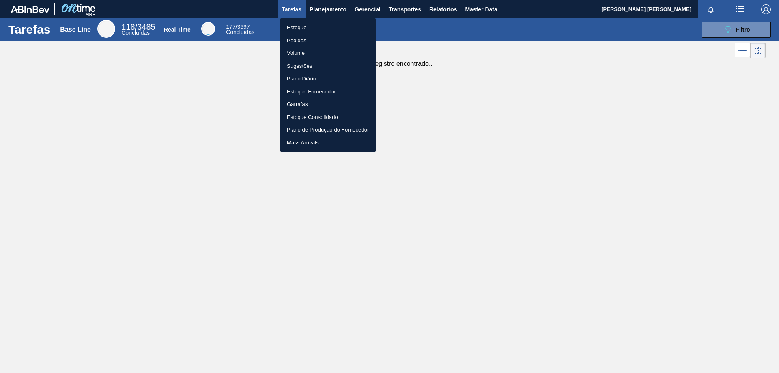
click at [310, 23] on li "Estoque" at bounding box center [328, 27] width 95 height 13
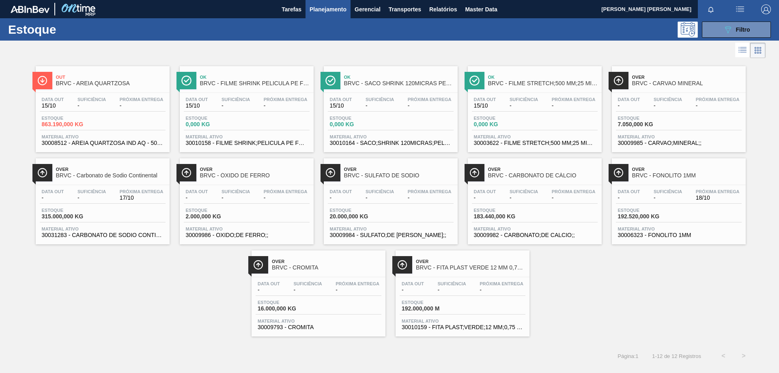
click at [327, 9] on span "Planejamento" at bounding box center [328, 9] width 37 height 10
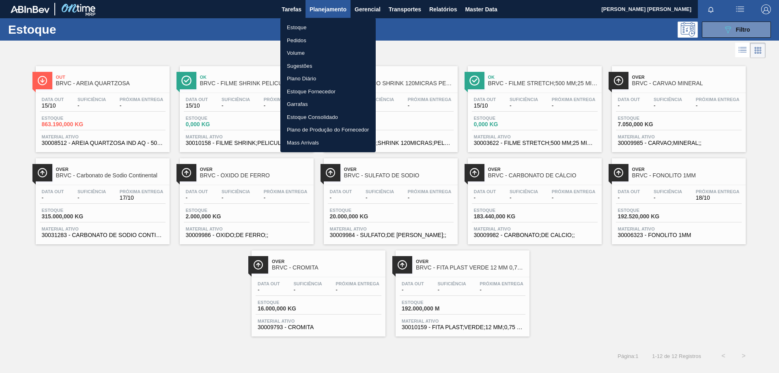
click at [299, 41] on li "Pedidos" at bounding box center [328, 40] width 95 height 13
